Goal: Transaction & Acquisition: Subscribe to service/newsletter

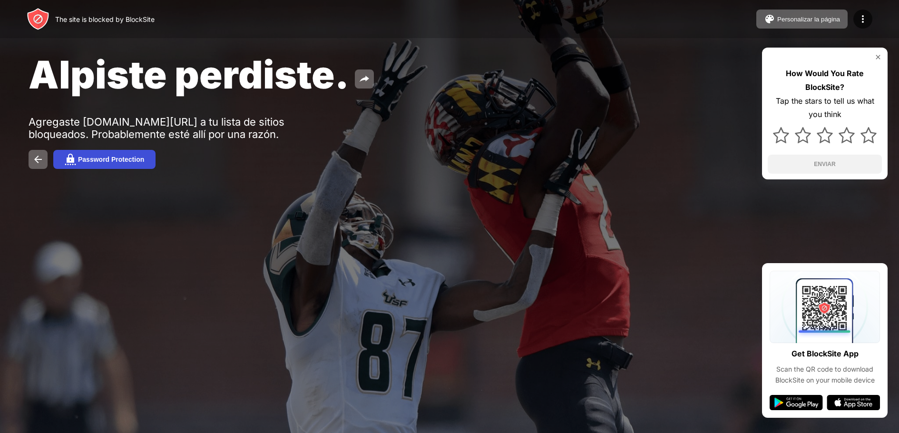
click at [147, 152] on button "Password Protection" at bounding box center [104, 159] width 102 height 19
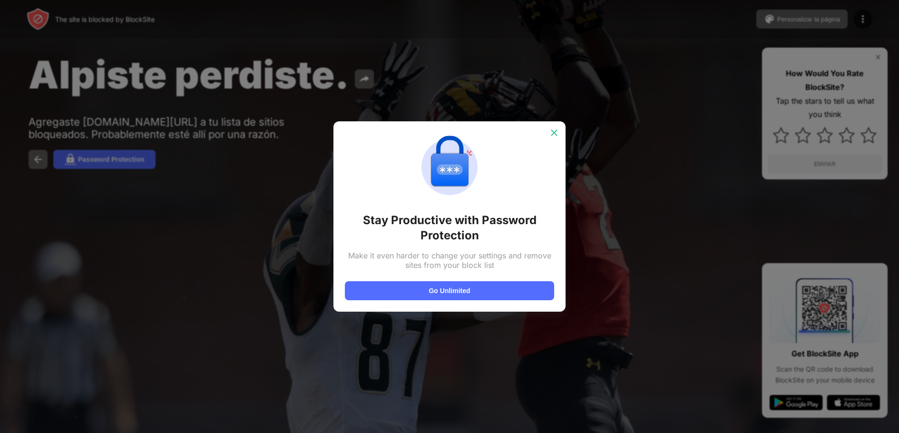
click at [550, 137] on img at bounding box center [555, 133] width 10 height 10
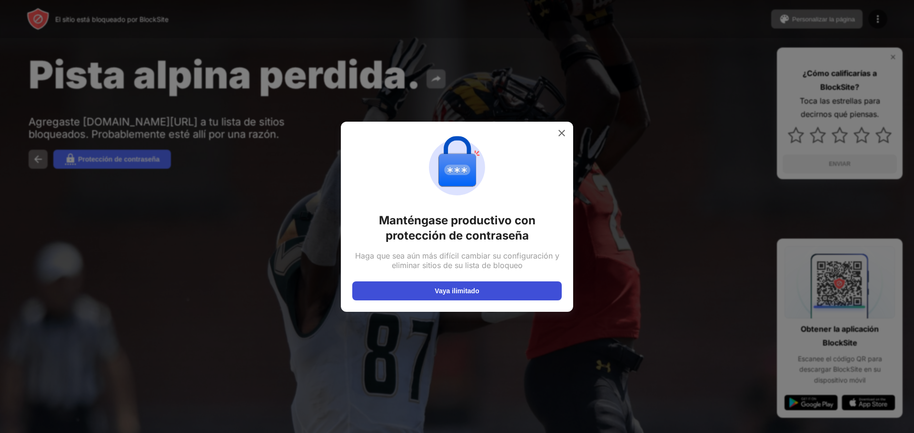
click at [413, 299] on button "Vaya ilimitado" at bounding box center [456, 291] width 209 height 19
